Goal: Information Seeking & Learning: Learn about a topic

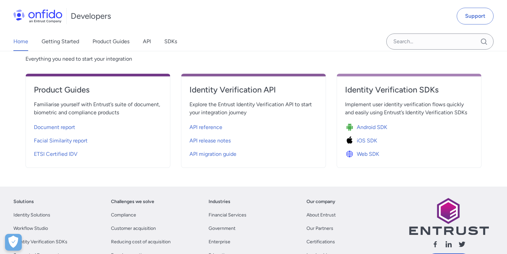
scroll to position [223, 0]
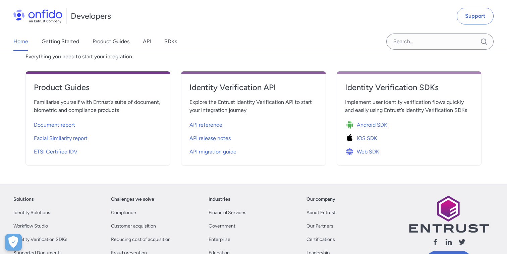
click at [214, 122] on span "API reference" at bounding box center [205, 125] width 33 height 8
select select "http"
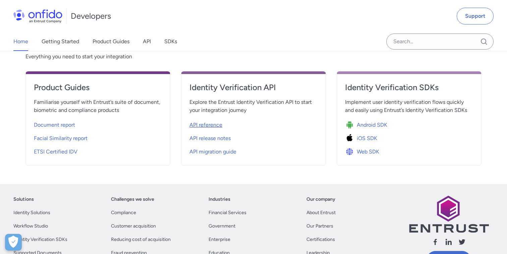
select select "http"
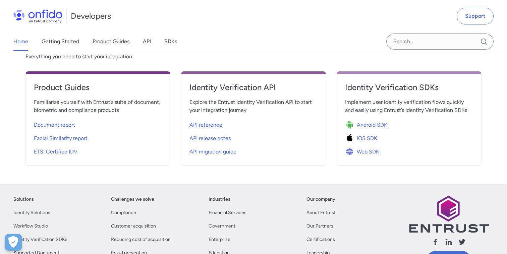
select select "http"
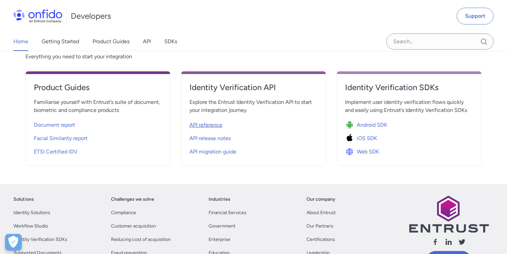
select select "http"
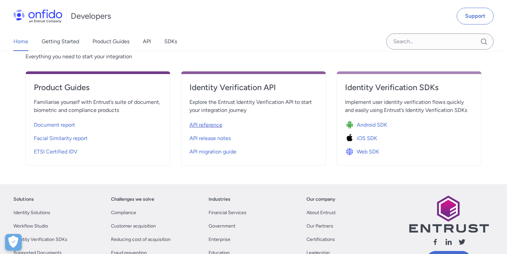
select select "http"
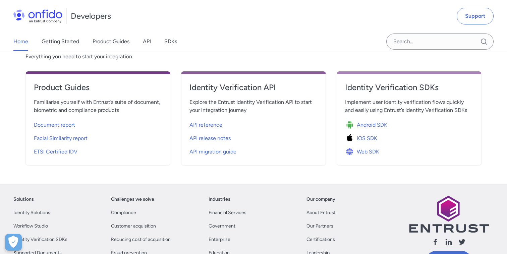
select select "http"
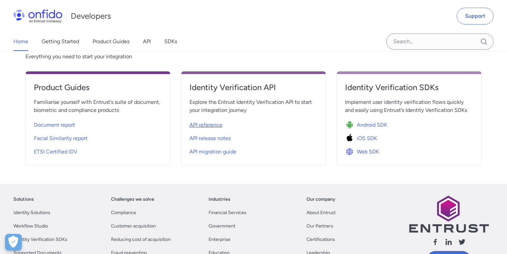
select select "http"
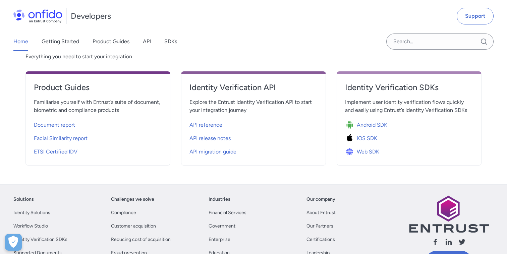
select select "http"
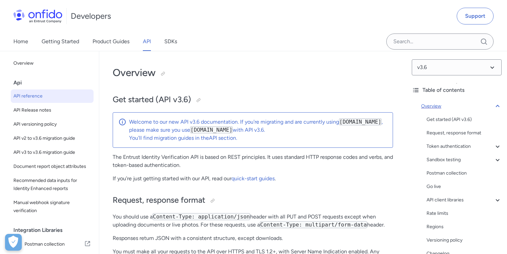
click at [498, 106] on icon at bounding box center [497, 106] width 8 height 8
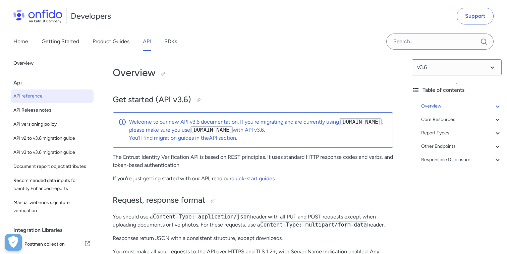
scroll to position [51, 0]
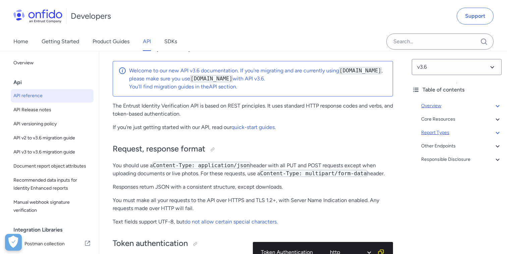
click at [443, 131] on div "Report Types" at bounding box center [461, 133] width 80 height 8
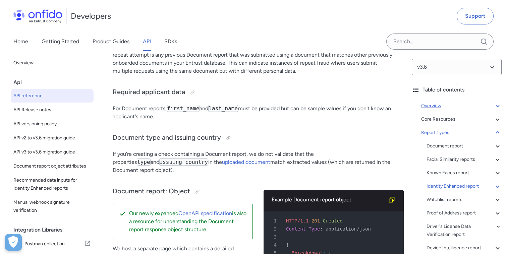
click at [443, 186] on div "Identity Enhanced report" at bounding box center [463, 186] width 75 height 8
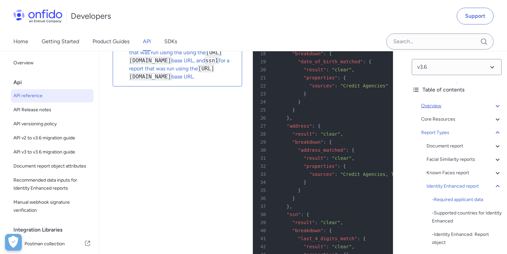
scroll to position [44938, 0]
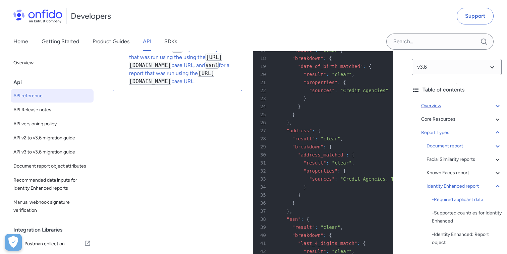
click at [448, 146] on div "Document report" at bounding box center [463, 146] width 75 height 8
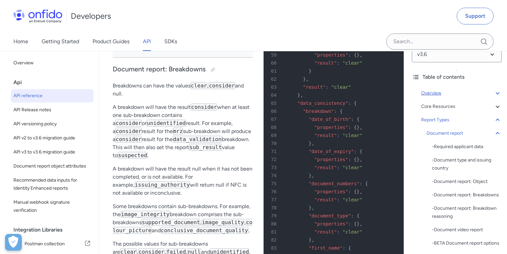
scroll to position [28966, 0]
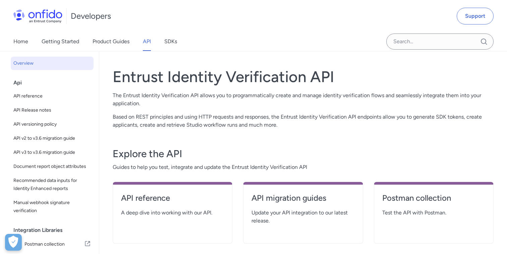
click at [169, 192] on div "API reference A deep dive into working with our API." at bounding box center [173, 213] width 120 height 62
click at [165, 196] on h4 "API reference" at bounding box center [172, 198] width 103 height 11
select select "http"
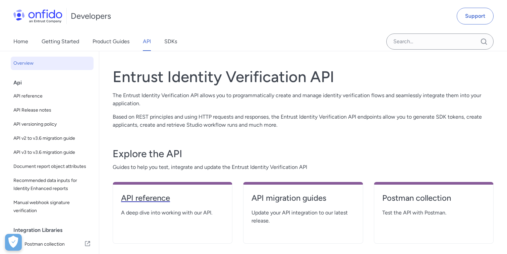
select select "http"
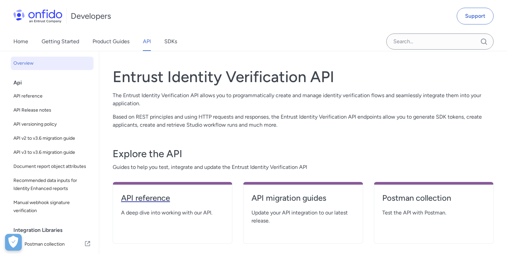
select select "http"
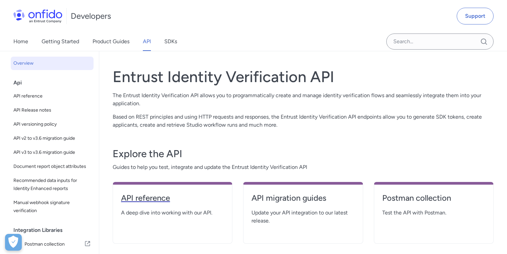
select select "http"
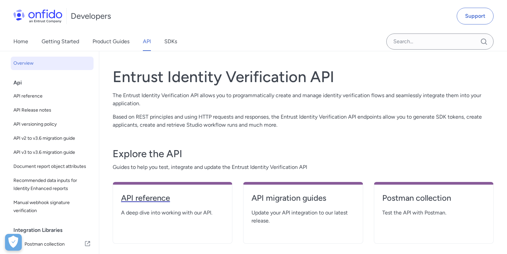
select select "http"
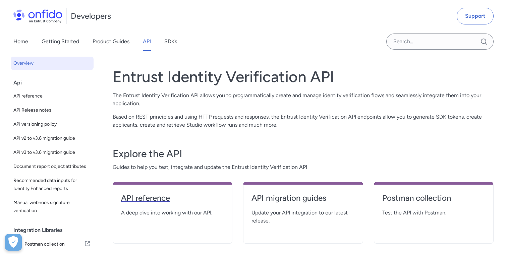
select select "http"
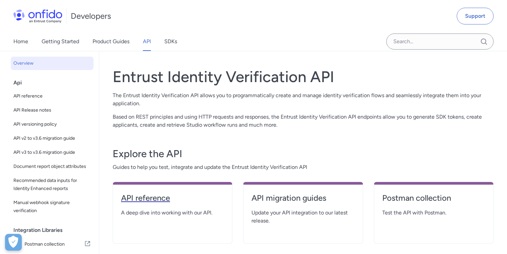
select select "http"
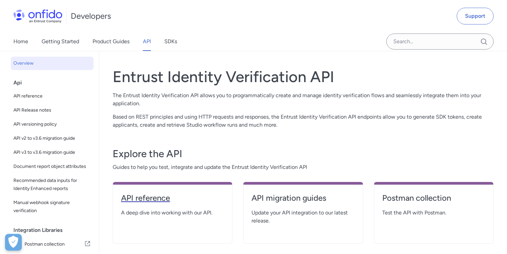
select select "http"
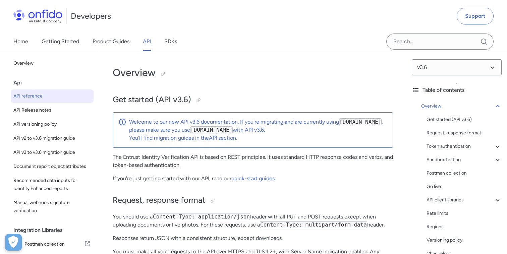
click at [497, 106] on icon at bounding box center [497, 106] width 4 height 2
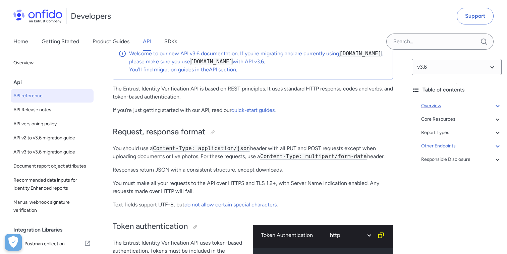
click at [450, 146] on div "Other Endpoints" at bounding box center [461, 146] width 80 height 8
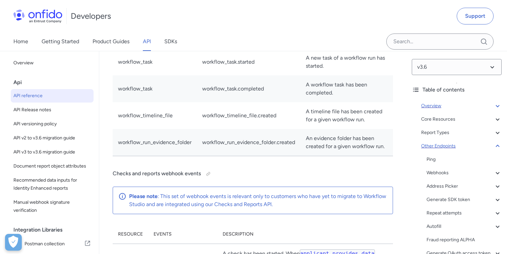
click at [450, 146] on div "Other Endpoints" at bounding box center [461, 146] width 80 height 8
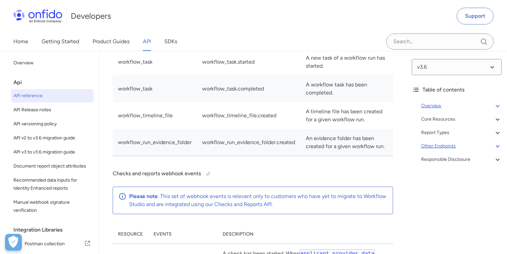
click at [450, 146] on div "Other Endpoints" at bounding box center [461, 146] width 80 height 8
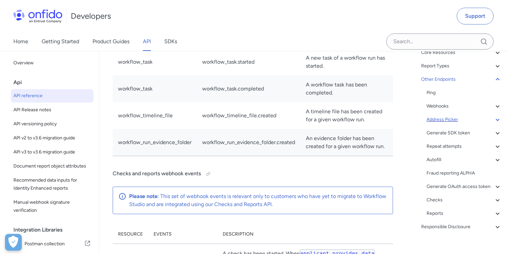
scroll to position [76, 0]
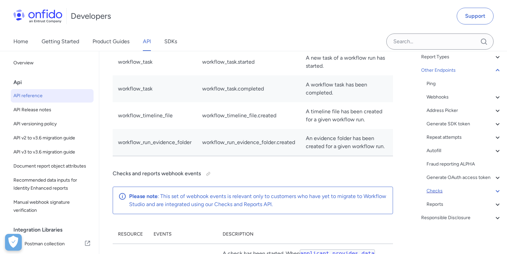
click at [439, 192] on div "Checks" at bounding box center [463, 191] width 75 height 8
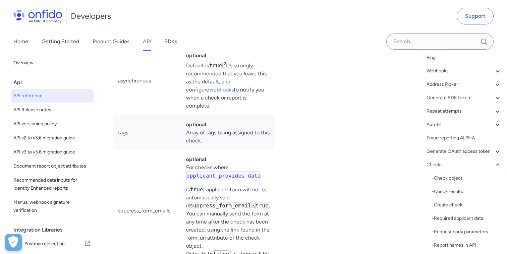
scroll to position [109, 0]
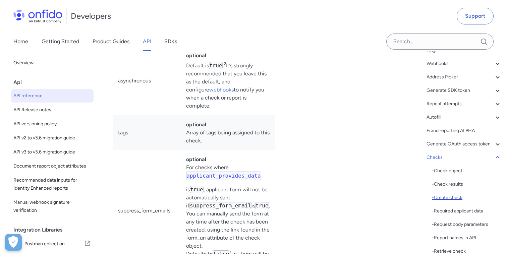
click at [447, 198] on div "- Create check" at bounding box center [467, 198] width 70 height 8
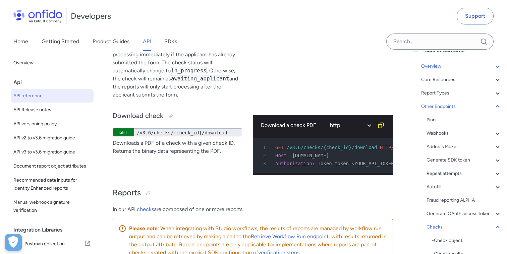
scroll to position [37, 0]
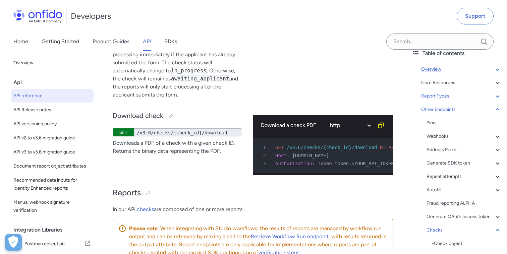
click at [438, 98] on div "Report Types" at bounding box center [461, 96] width 80 height 8
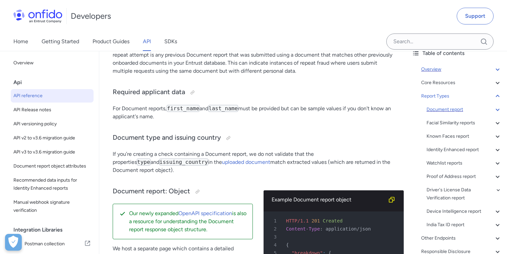
click at [440, 110] on div "Document report" at bounding box center [463, 110] width 75 height 8
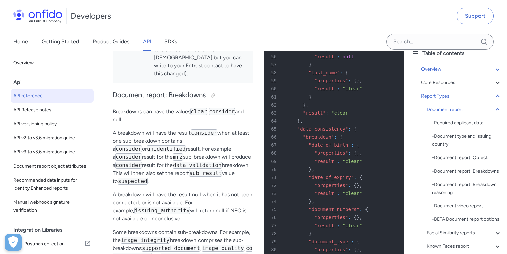
scroll to position [28949, 0]
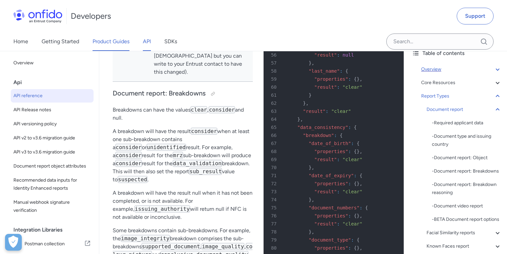
click at [103, 47] on link "Product Guides" at bounding box center [111, 41] width 37 height 19
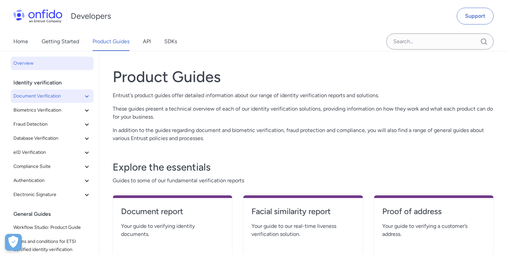
click at [78, 94] on span "Document Verification" at bounding box center [47, 96] width 69 height 8
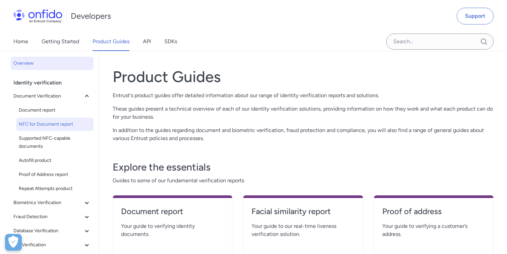
click at [52, 125] on span "NFC for Document report" at bounding box center [55, 124] width 72 height 8
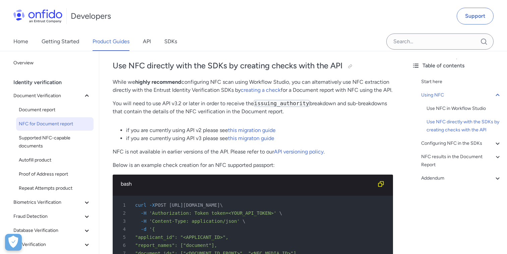
scroll to position [663, 0]
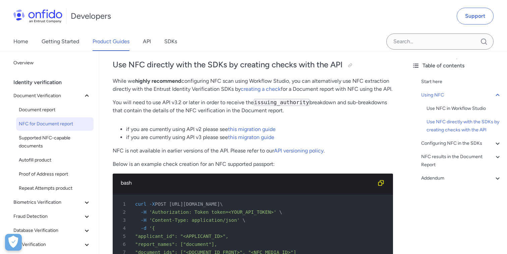
click at [117, 113] on p "You will need to use API v3.2 or later in order to receive the issuing_authorit…" at bounding box center [253, 107] width 280 height 16
click at [179, 115] on p "You will need to use API v3.2 or later in order to receive the issuing_authorit…" at bounding box center [253, 107] width 280 height 16
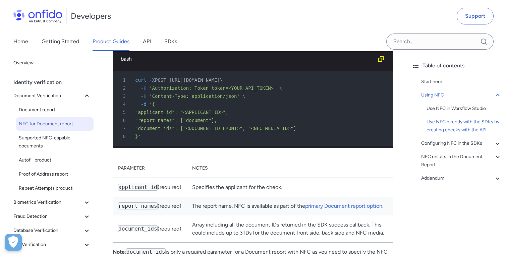
scroll to position [786, 0]
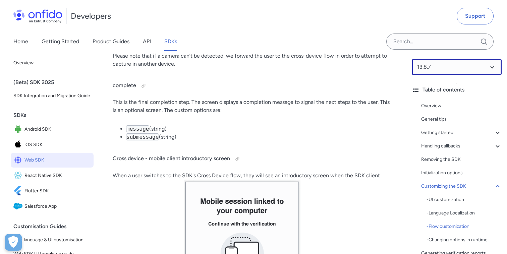
click at [488, 64] on select at bounding box center [457, 67] width 90 height 16
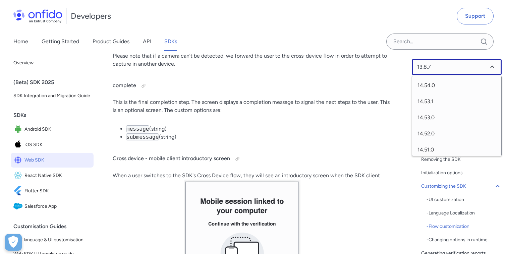
click at [488, 64] on select at bounding box center [457, 67] width 90 height 16
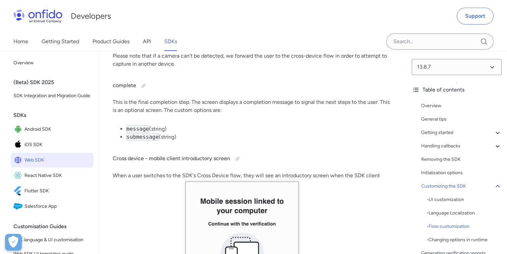
click at [446, 76] on div "13.8.7 Table of contents Overview General tips Getting started - 1. Obtain an A…" at bounding box center [456, 152] width 101 height 203
click at [439, 64] on select at bounding box center [457, 67] width 90 height 16
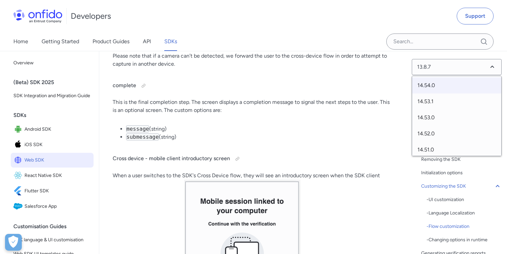
click at [435, 88] on span "14.54.0" at bounding box center [456, 85] width 89 height 16
select select "14.54.0"
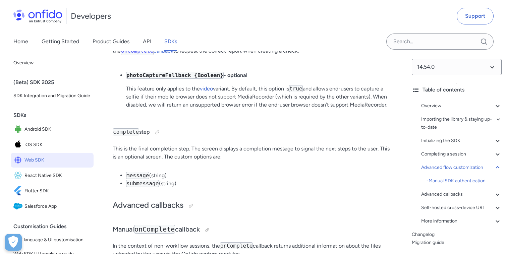
scroll to position [12194, 0]
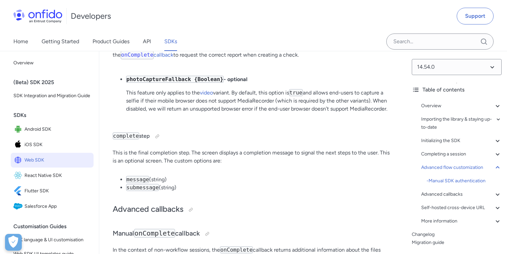
click at [260, 131] on h4 "complete step" at bounding box center [253, 136] width 280 height 11
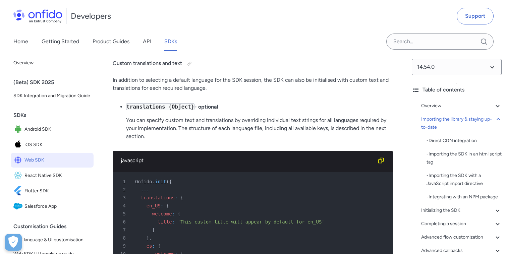
scroll to position [542, 0]
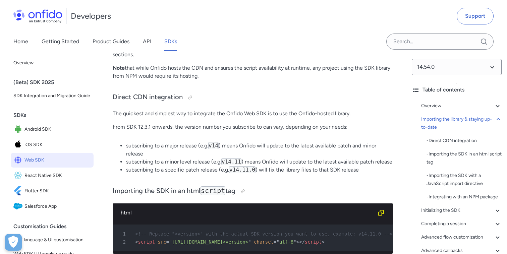
click at [120, 126] on p "From SDK 12.3.1 onwards, the version number you subscribe to can vary, dependin…" at bounding box center [253, 127] width 280 height 8
drag, startPoint x: 120, startPoint y: 126, endPoint x: 155, endPoint y: 127, distance: 34.9
click at [155, 127] on p "From SDK 12.3.1 onwards, the version number you subscribe to can vary, dependin…" at bounding box center [253, 127] width 280 height 8
copy p "From SDK 12.3.1 onwards"
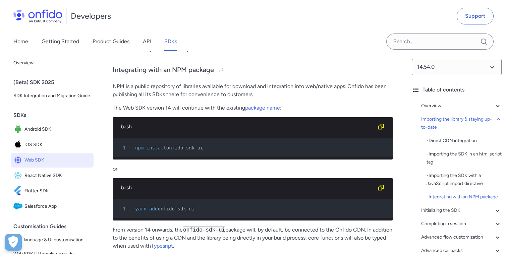
scroll to position [925, 0]
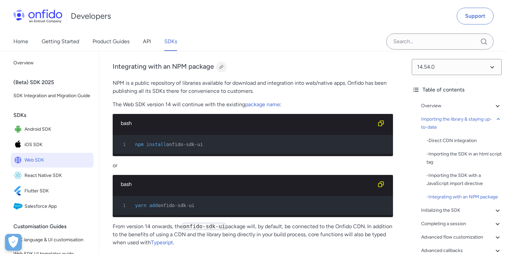
click at [221, 70] on div at bounding box center [221, 66] width 5 height 5
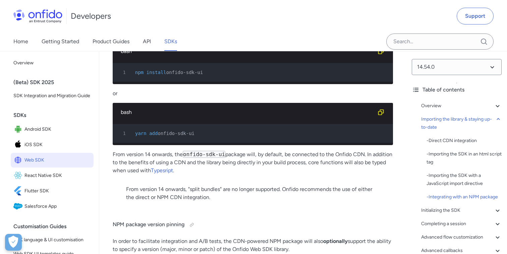
scroll to position [1039, 0]
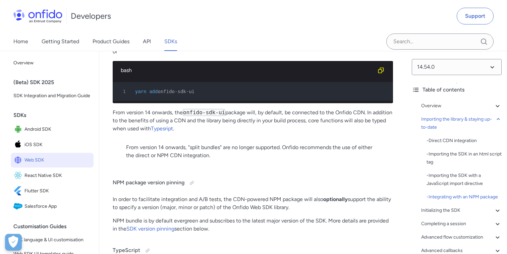
click at [134, 157] on p "From version 14 onwards, "split bundles" are no longer supported. Onfido recomm…" at bounding box center [252, 151] width 253 height 16
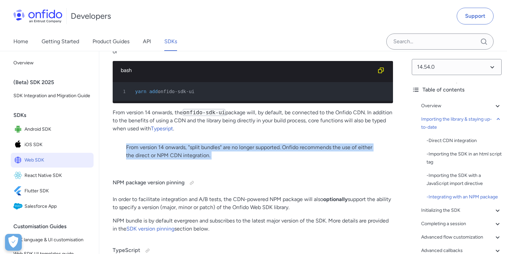
drag, startPoint x: 134, startPoint y: 157, endPoint x: 187, endPoint y: 168, distance: 54.1
click at [187, 165] on blockquote "From version 14 onwards, "split bundles" are no longer supported. Onfido recomm…" at bounding box center [252, 153] width 253 height 21
copy div "From version 14 onwards, "split bundles" are no longer supported. Onfido recomm…"
